Goal: Transaction & Acquisition: Purchase product/service

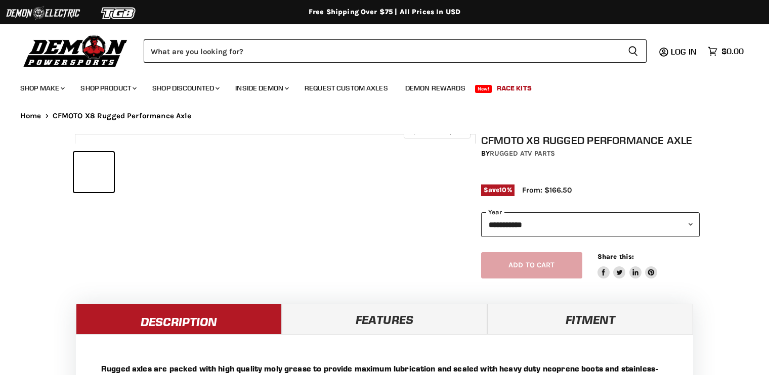
select select "******"
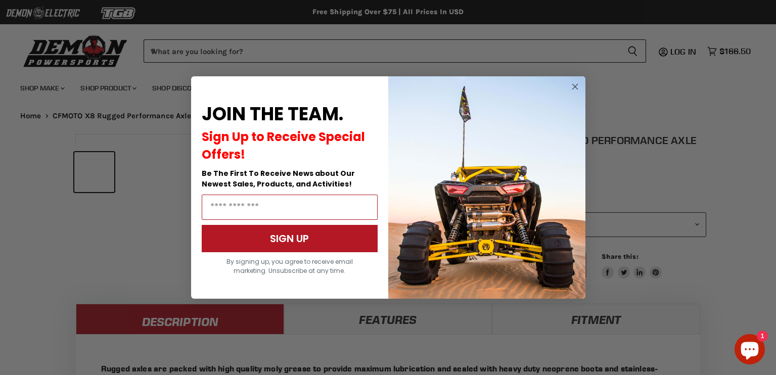
scroll to position [326, 0]
